Goal: Entertainment & Leisure: Consume media (video, audio)

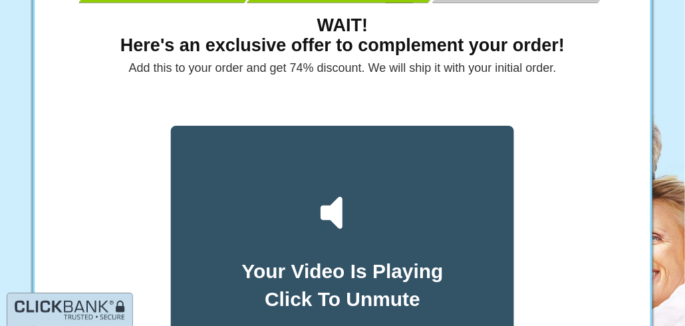
scroll to position [66, 0]
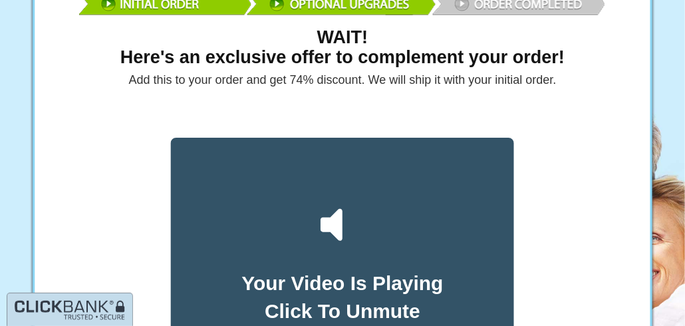
click at [345, 226] on icon at bounding box center [342, 225] width 59 height 59
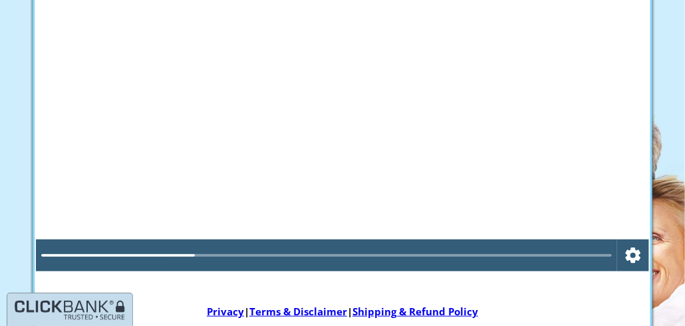
scroll to position [266, 0]
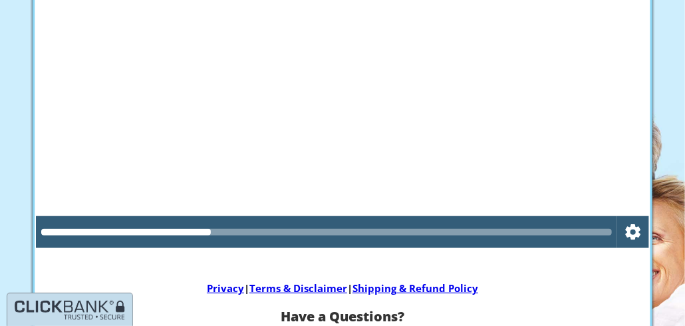
drag, startPoint x: 202, startPoint y: 233, endPoint x: 461, endPoint y: 242, distance: 258.9
click at [460, 248] on div at bounding box center [326, 232] width 581 height 32
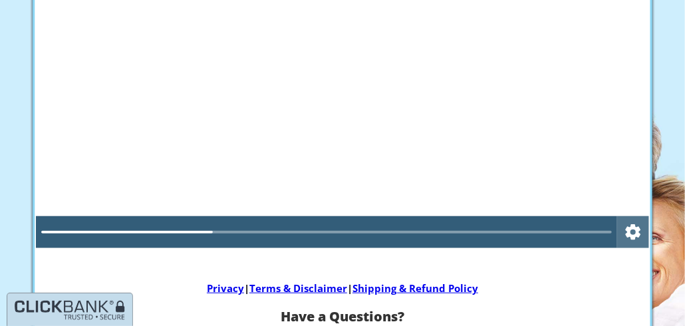
click at [630, 231] on icon "Settings" at bounding box center [633, 232] width 19 height 32
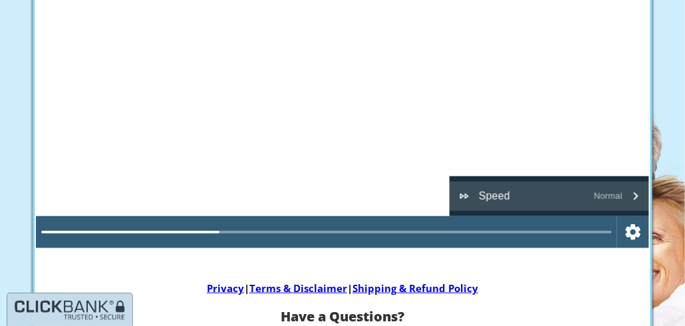
click at [635, 196] on icon "Playback speed" at bounding box center [636, 196] width 16 height 16
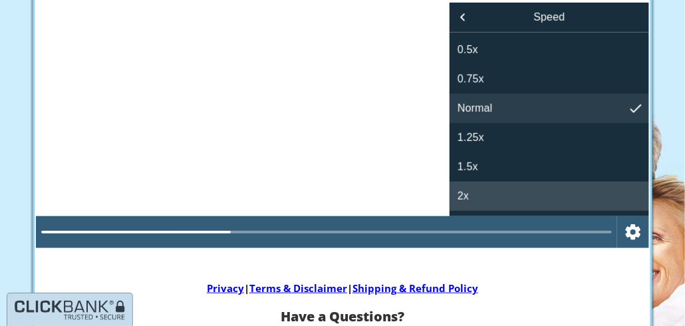
click at [621, 193] on button "2x" at bounding box center [550, 196] width 200 height 29
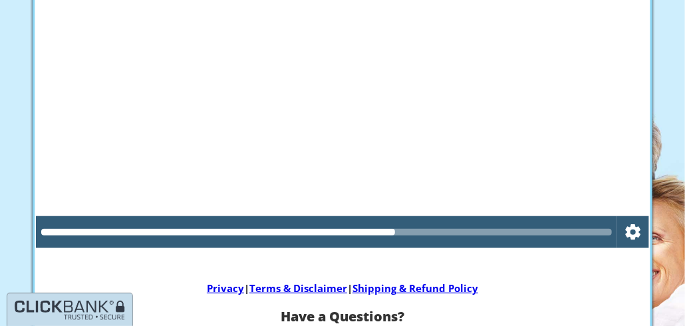
drag, startPoint x: 392, startPoint y: 230, endPoint x: 463, endPoint y: 227, distance: 71.2
click at [489, 237] on div at bounding box center [326, 232] width 570 height 11
drag, startPoint x: 282, startPoint y: 231, endPoint x: 594, endPoint y: 246, distance: 312.3
click at [594, 247] on div at bounding box center [326, 232] width 581 height 32
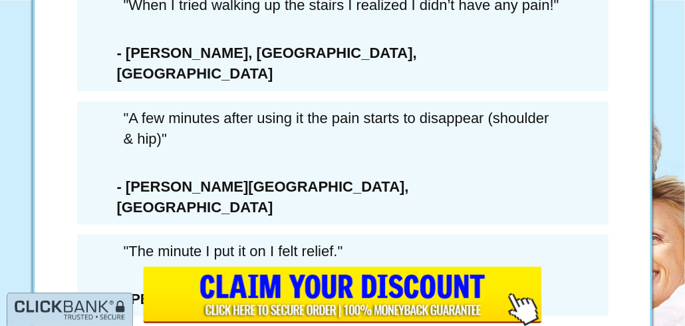
scroll to position [7791, 0]
